Goal: Task Accomplishment & Management: Manage account settings

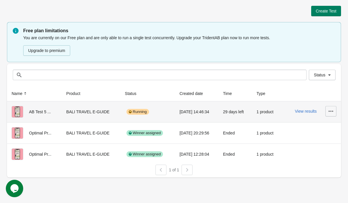
click at [325, 111] on button "button" at bounding box center [330, 111] width 11 height 10
click at [303, 123] on span "Delete" at bounding box center [314, 126] width 35 height 6
click at [304, 128] on span "Delete" at bounding box center [314, 126] width 35 height 6
click at [305, 149] on span "Pause" at bounding box center [314, 150] width 35 height 6
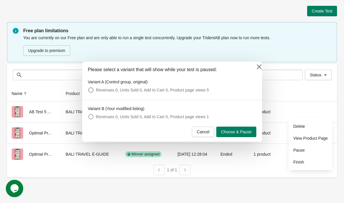
click at [182, 117] on span "Revenues 0, Units Sold 0, Add to Cart 0, Product page views 1" at bounding box center [152, 117] width 113 height 6
click at [233, 130] on span "Choose & Pause" at bounding box center [236, 131] width 30 height 5
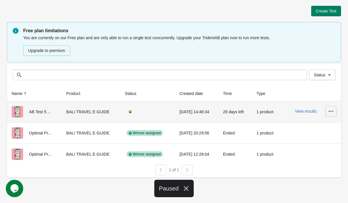
click at [330, 111] on icon "button" at bounding box center [331, 110] width 5 height 1
click at [318, 130] on button "Delete" at bounding box center [314, 126] width 39 height 12
click at [297, 125] on span "Delete" at bounding box center [314, 126] width 35 height 6
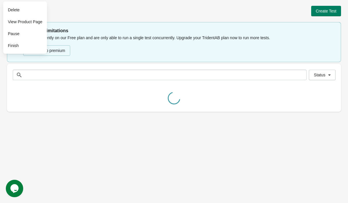
click at [298, 125] on div "Create Test Free plan limitations You are currently on our Free plan and are on…" at bounding box center [174, 101] width 348 height 203
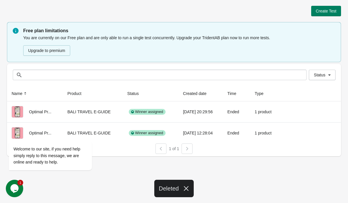
click at [18, 184] on icon "Opens Chat This icon Opens the chat window." at bounding box center [14, 188] width 9 height 9
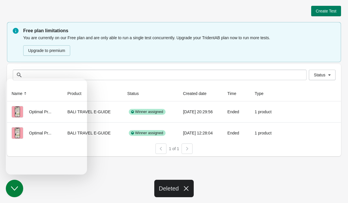
scroll to position [6, 0]
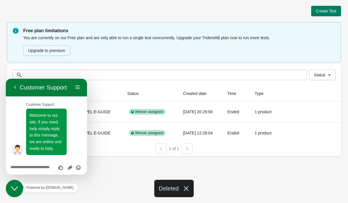
click at [105, 169] on div "Create Test Free plan limitations You are currently on our Free plan and are on…" at bounding box center [174, 101] width 348 height 203
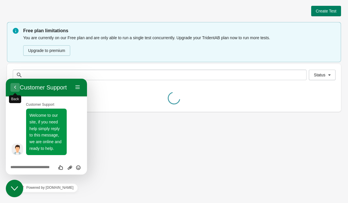
click at [14, 89] on button "Back" at bounding box center [14, 87] width 9 height 9
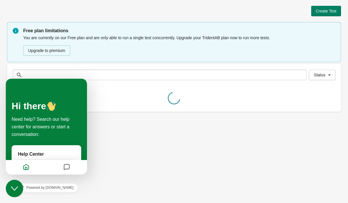
scroll to position [0, 0]
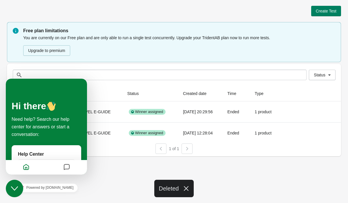
click at [97, 62] on div "Free plan limitations You are currently on our Free plan and are only able to r…" at bounding box center [174, 43] width 334 height 42
